Goal: Information Seeking & Learning: Find specific fact

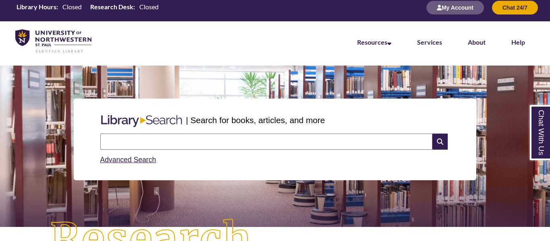
click at [282, 141] on input "text" at bounding box center [266, 142] width 332 height 16
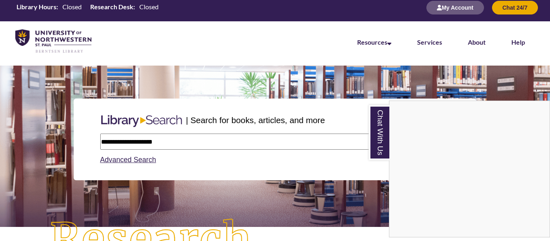
type input "**********"
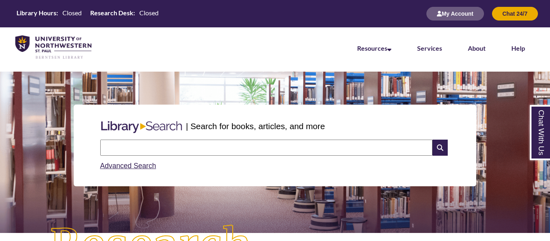
click at [198, 141] on input "text" at bounding box center [266, 148] width 332 height 16
type input "**********"
